Goal: Task Accomplishment & Management: Use online tool/utility

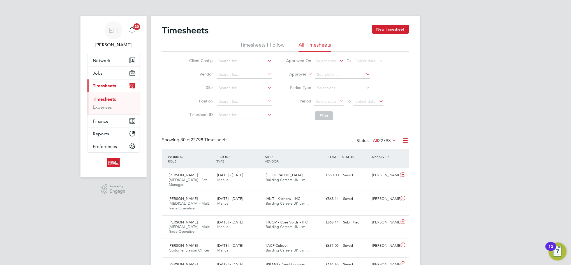
click at [299, 73] on label "Approver" at bounding box center [293, 75] width 25 height 6
click at [299, 78] on li "Worker" at bounding box center [293, 80] width 28 height 7
click at [339, 73] on input at bounding box center [342, 75] width 55 height 8
type input "[PERSON_NAME]"
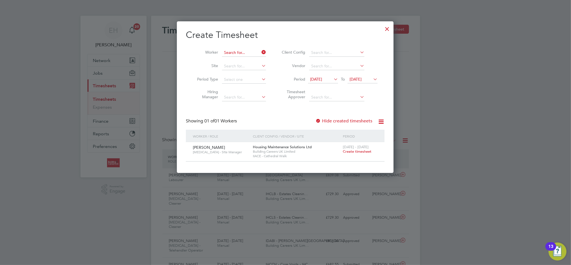
click at [227, 52] on input at bounding box center [244, 53] width 44 height 8
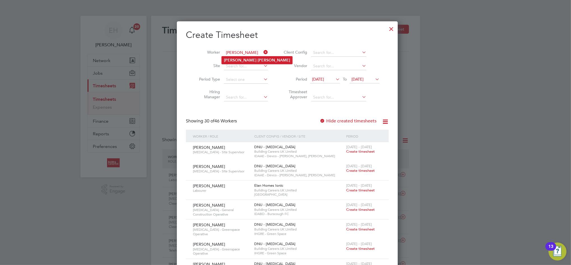
click at [234, 56] on li "Chris Burke" at bounding box center [257, 60] width 71 height 8
type input "[PERSON_NAME]"
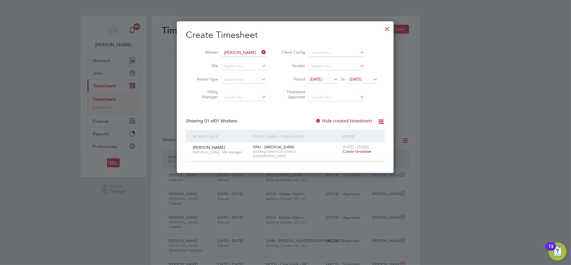
click at [322, 79] on span "18 Aug 2025" at bounding box center [316, 79] width 12 height 5
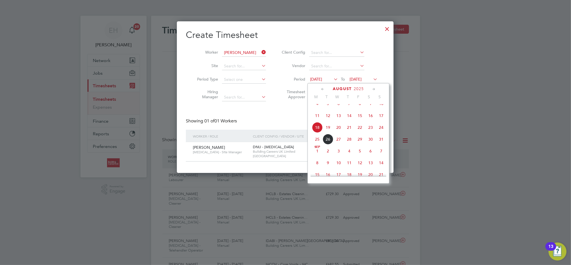
click at [318, 133] on span "18" at bounding box center [317, 127] width 11 height 11
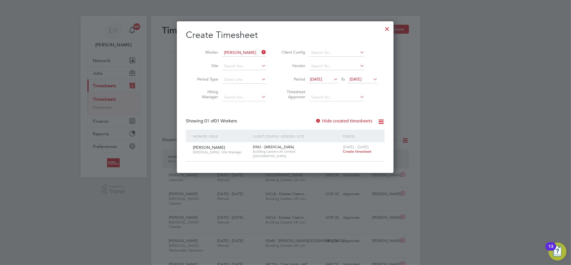
click at [317, 119] on div at bounding box center [318, 121] width 6 height 6
click at [333, 77] on icon at bounding box center [333, 79] width 0 height 8
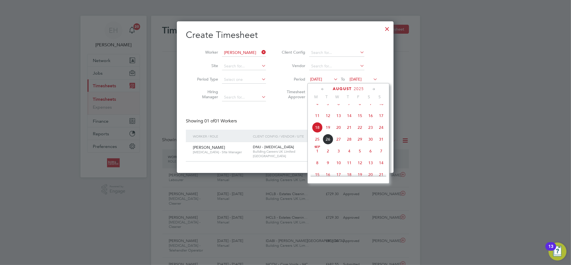
click at [316, 120] on span "11" at bounding box center [317, 115] width 11 height 11
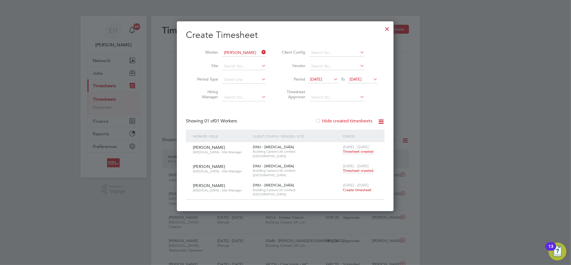
click at [357, 168] on span "Timesheet created" at bounding box center [358, 170] width 31 height 5
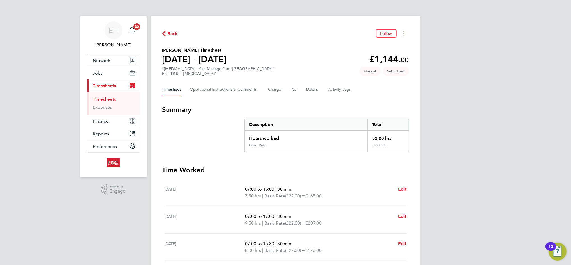
click at [165, 31] on icon "button" at bounding box center [164, 34] width 4 height 6
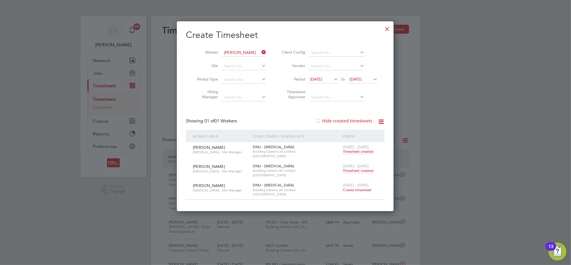
click at [385, 26] on div at bounding box center [387, 27] width 10 height 10
